Goal: Information Seeking & Learning: Learn about a topic

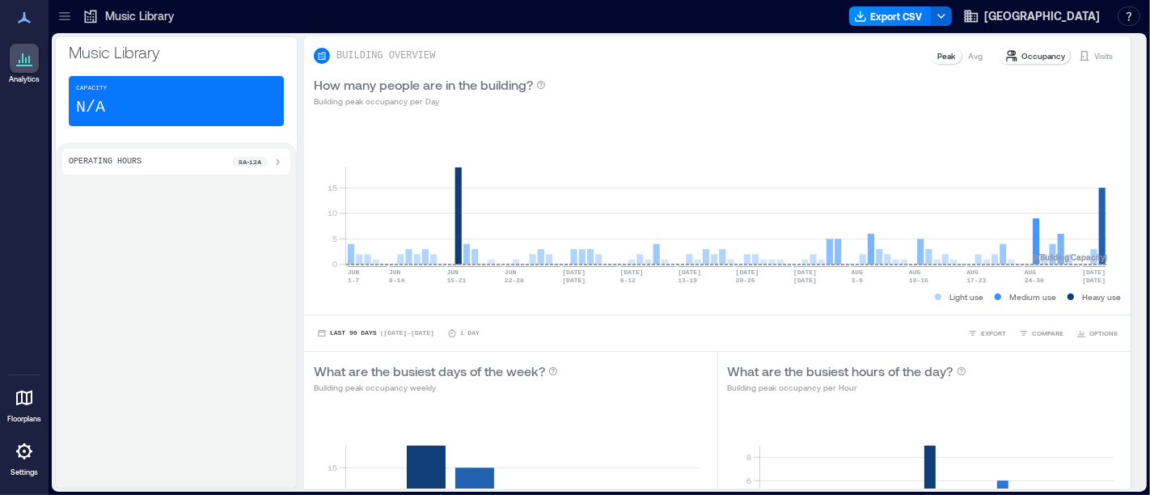
click at [63, 12] on icon at bounding box center [64, 13] width 11 height 2
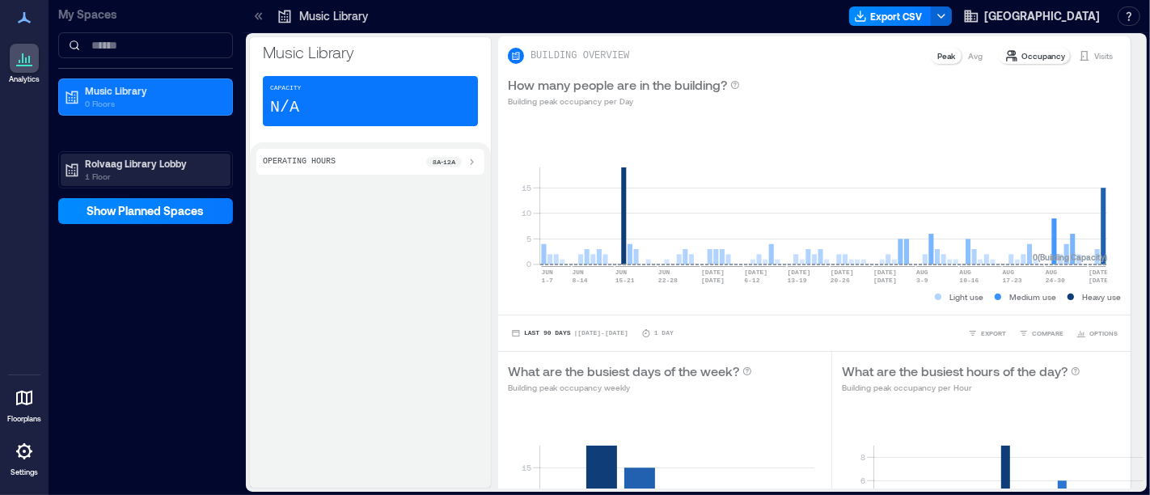
click at [138, 163] on p "Rolvaag Library Lobby" at bounding box center [153, 163] width 136 height 13
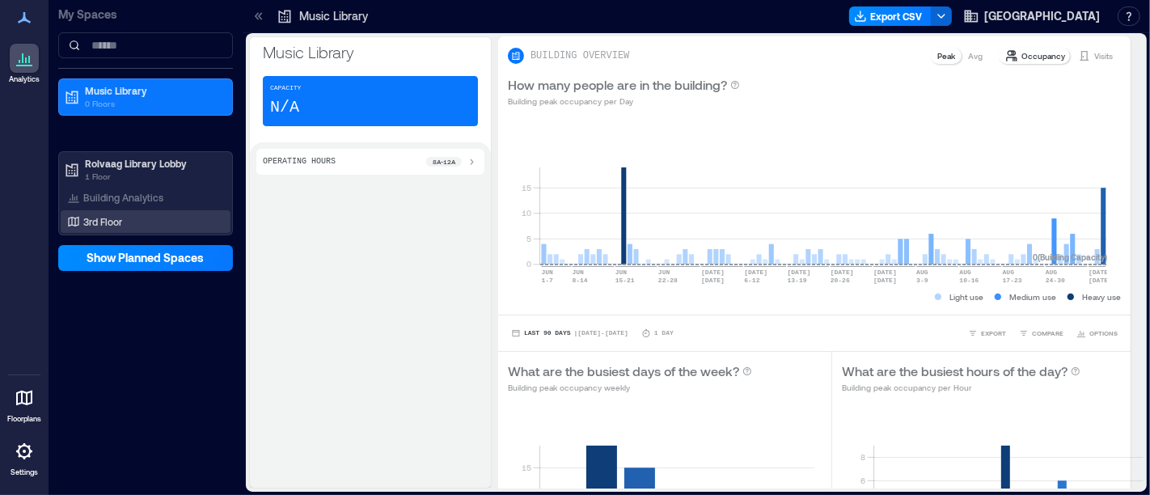
click at [133, 224] on div "3rd Floor" at bounding box center [142, 222] width 157 height 16
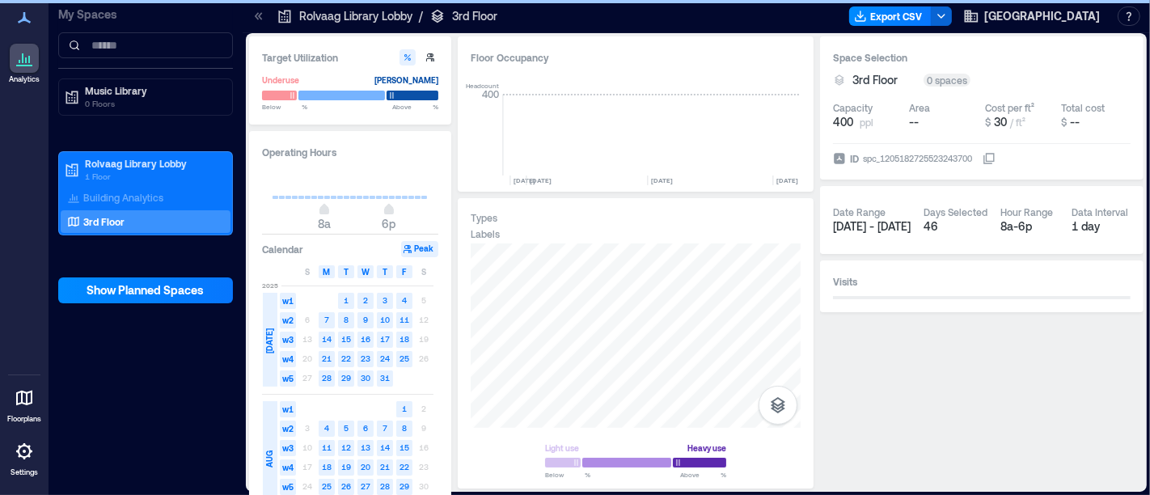
scroll to position [0, 6876]
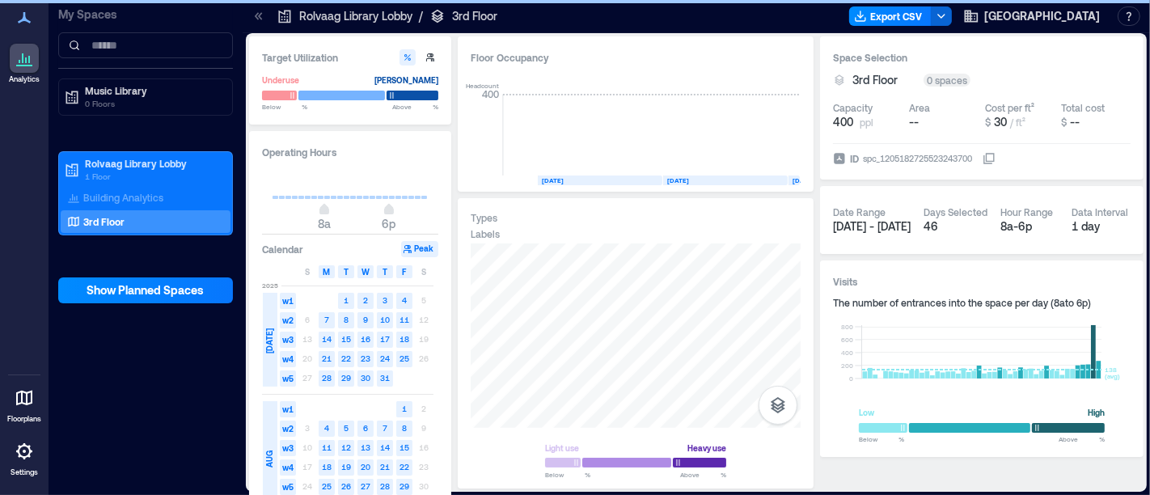
click at [23, 409] on div at bounding box center [24, 397] width 29 height 29
click at [16, 408] on div at bounding box center [24, 397] width 29 height 29
click at [11, 449] on div at bounding box center [24, 451] width 29 height 29
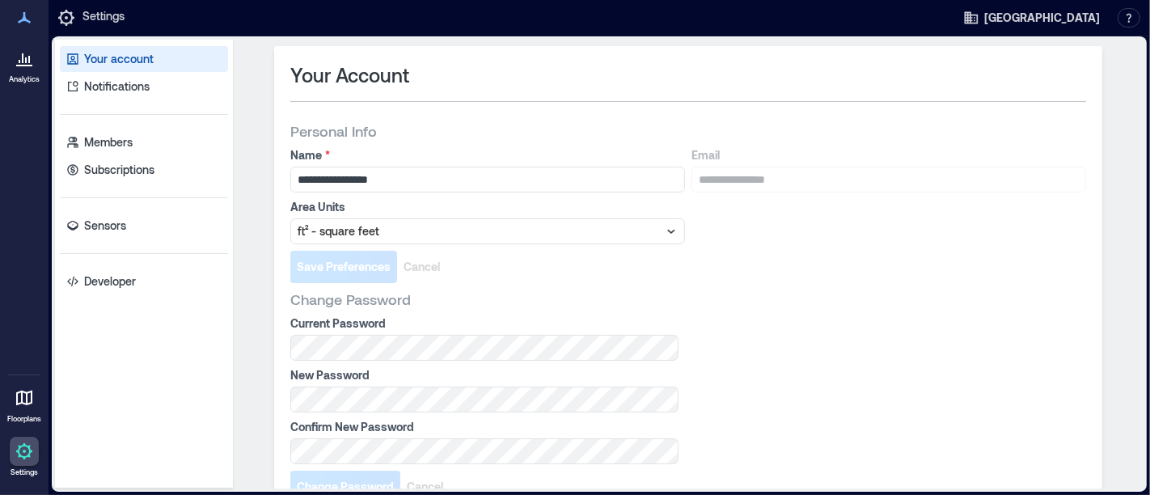
click at [28, 19] on icon at bounding box center [24, 17] width 19 height 19
click at [16, 74] on p "Analytics" at bounding box center [24, 79] width 31 height 10
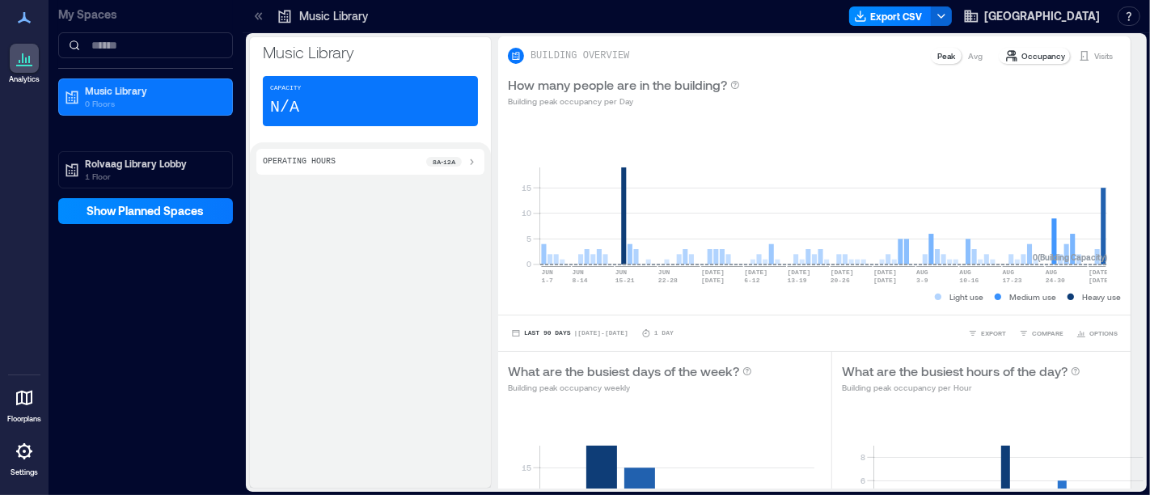
click at [335, 17] on p "Music Library" at bounding box center [333, 16] width 69 height 16
click at [264, 10] on icon at bounding box center [259, 16] width 16 height 16
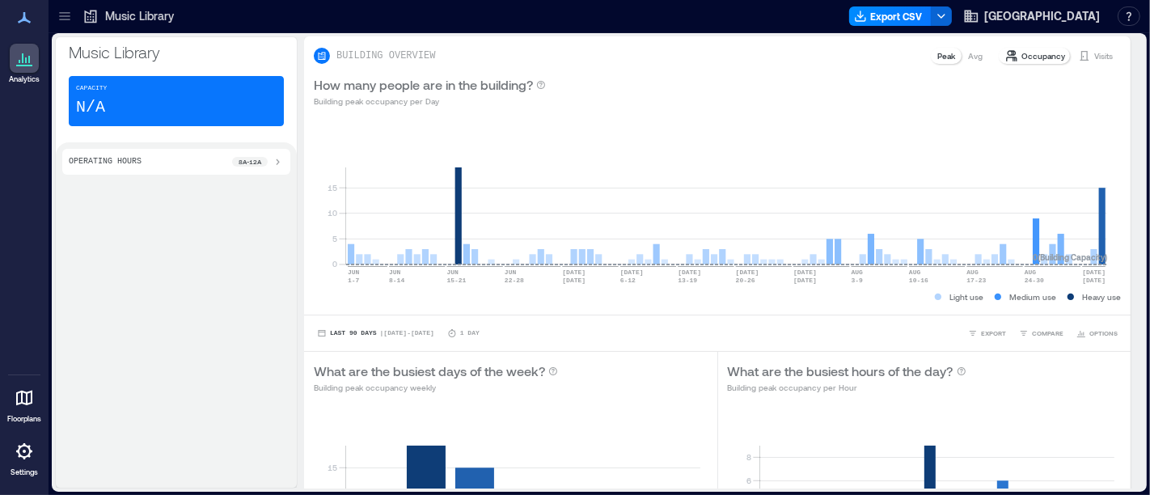
click at [57, 12] on icon at bounding box center [65, 16] width 16 height 16
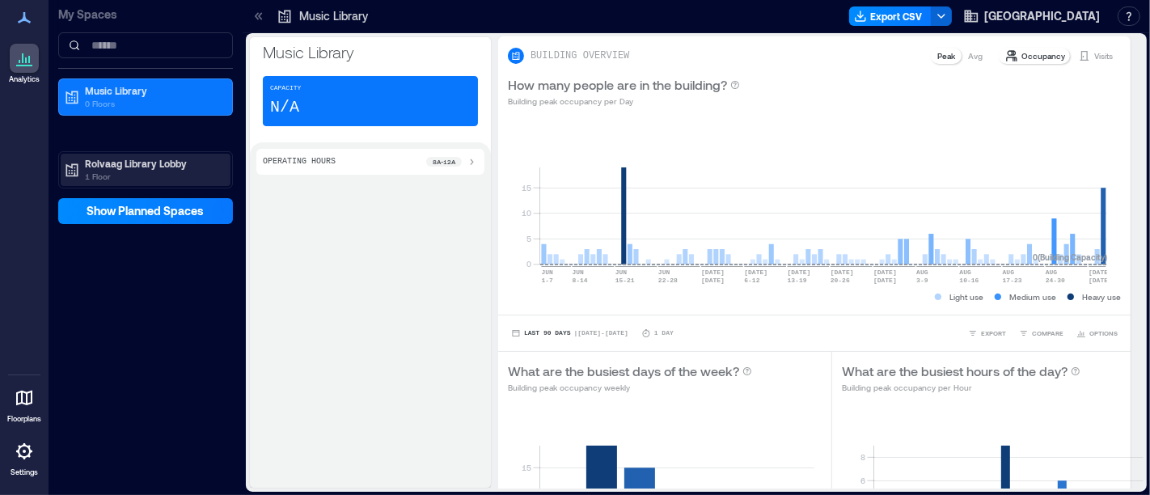
click at [142, 170] on p "1 Floor" at bounding box center [153, 176] width 136 height 13
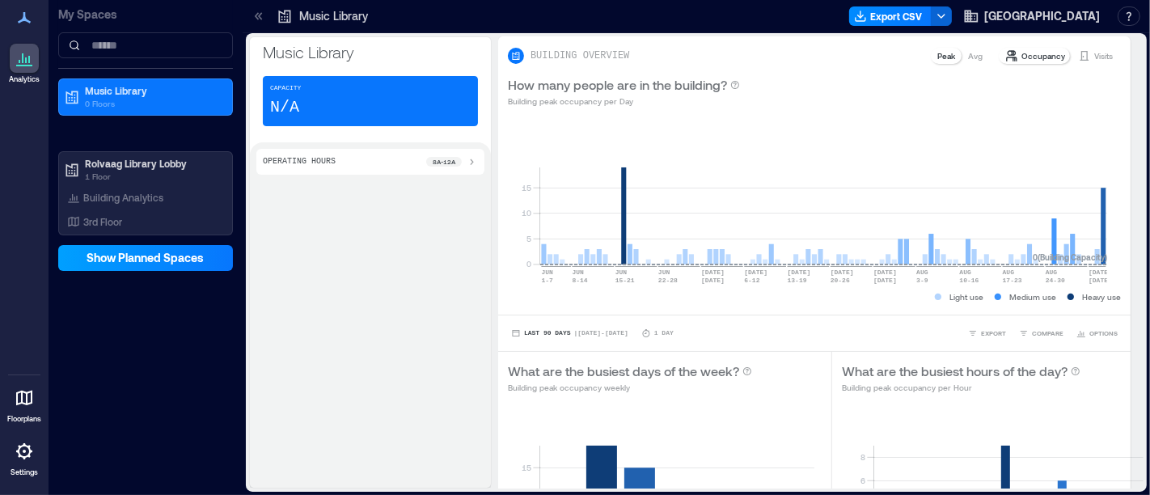
click at [147, 257] on span "Show Planned Spaces" at bounding box center [145, 258] width 117 height 16
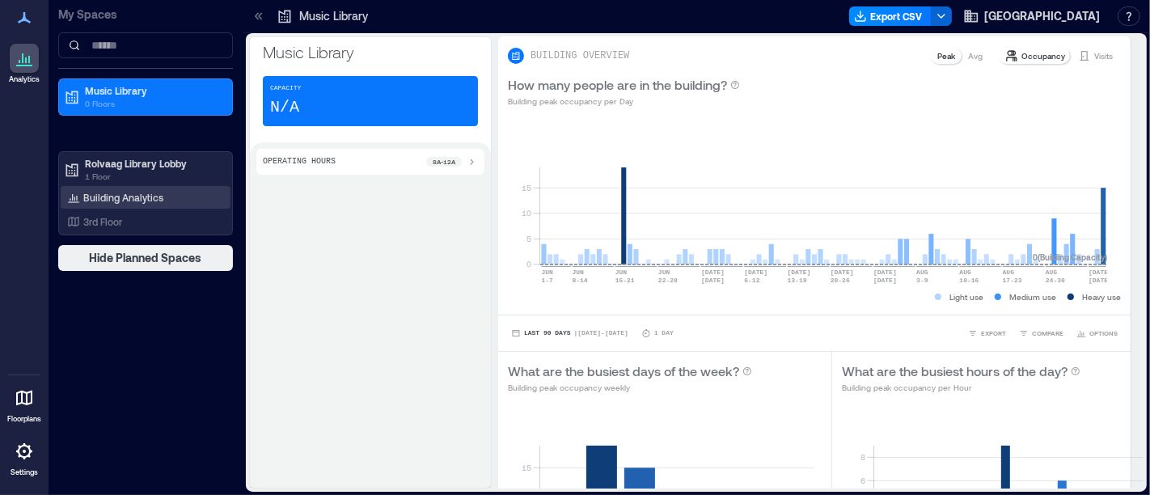
click at [133, 201] on p "Building Analytics" at bounding box center [123, 197] width 80 height 13
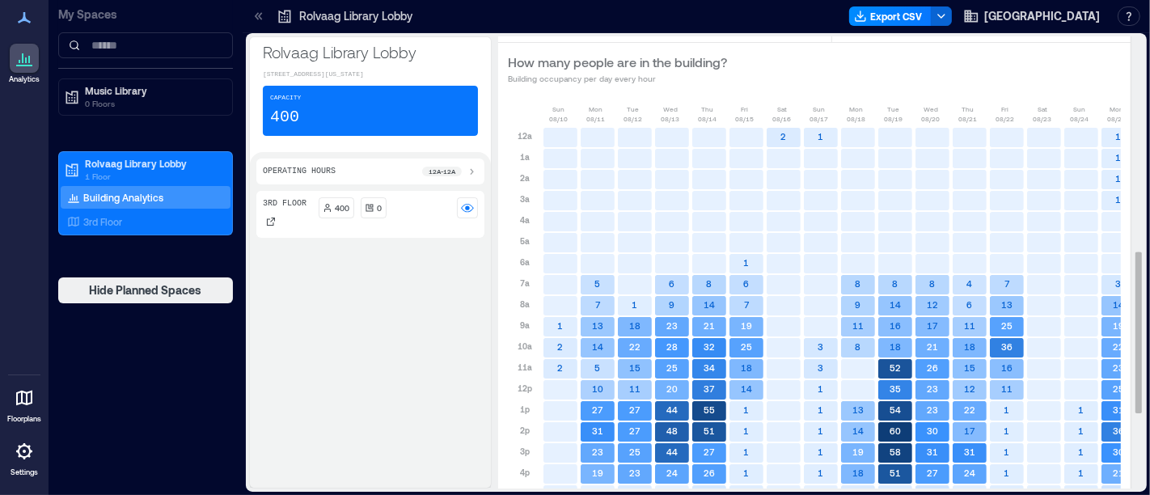
scroll to position [815, 0]
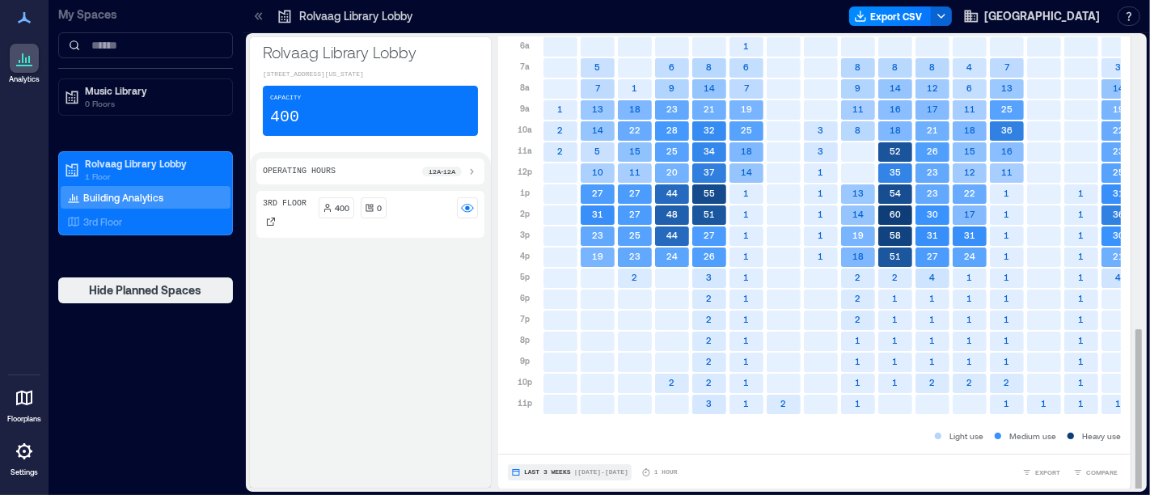
click at [552, 472] on span "Last 3 Weeks" at bounding box center [547, 472] width 47 height 0
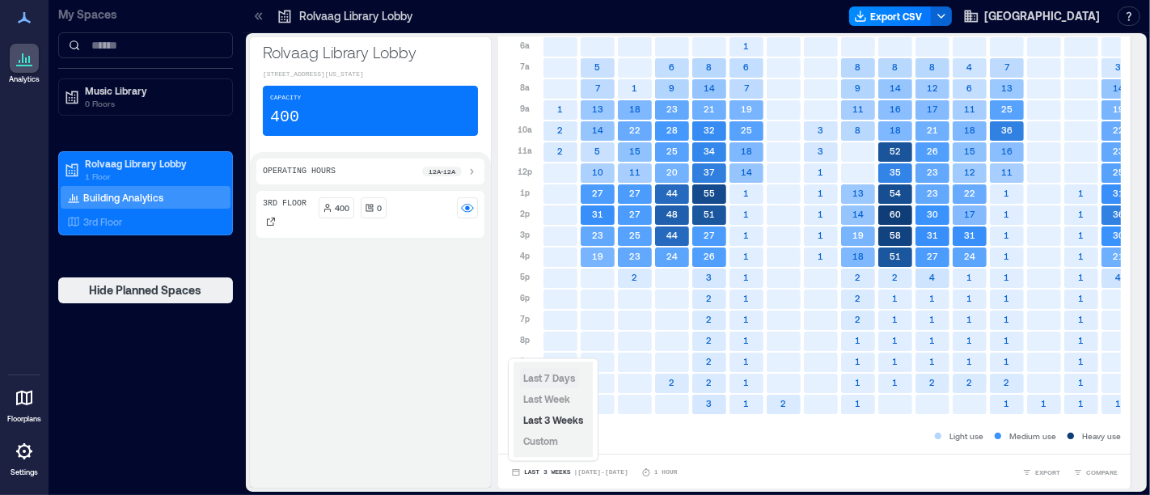
click at [550, 382] on span "Last 7 Days" at bounding box center [549, 378] width 52 height 11
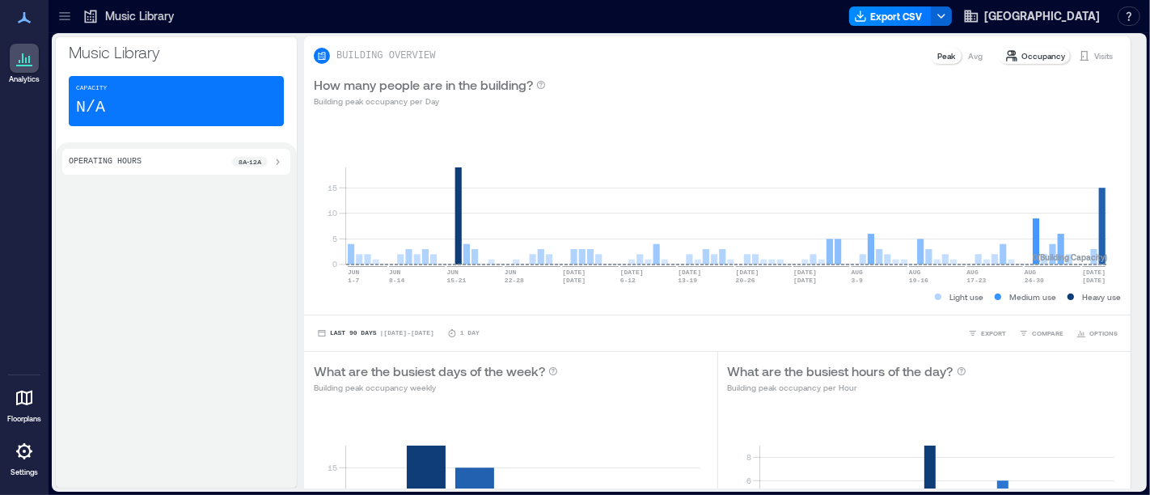
click at [27, 462] on div at bounding box center [24, 451] width 29 height 29
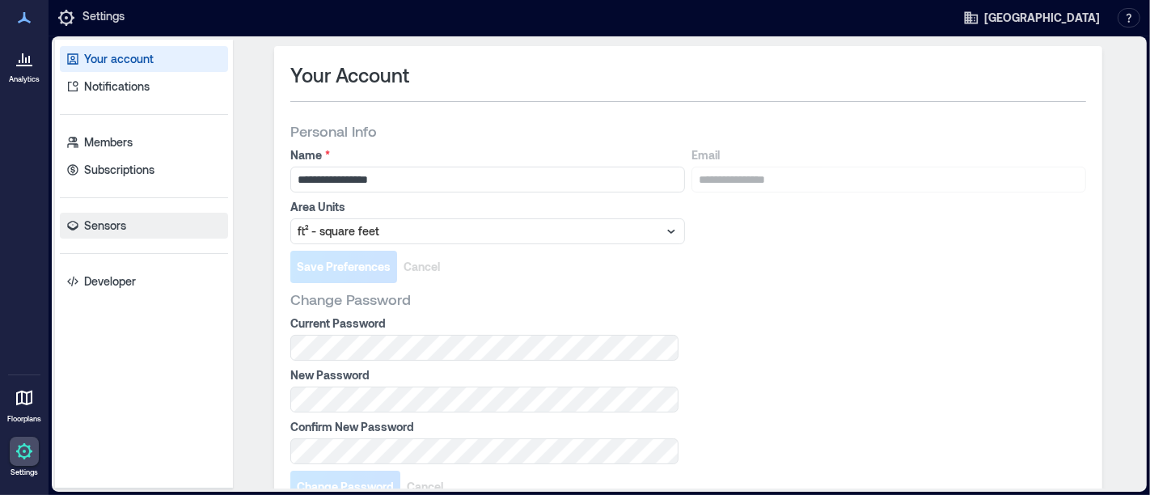
click at [131, 229] on link "Sensors" at bounding box center [144, 226] width 168 height 26
